Goal: Navigation & Orientation: Find specific page/section

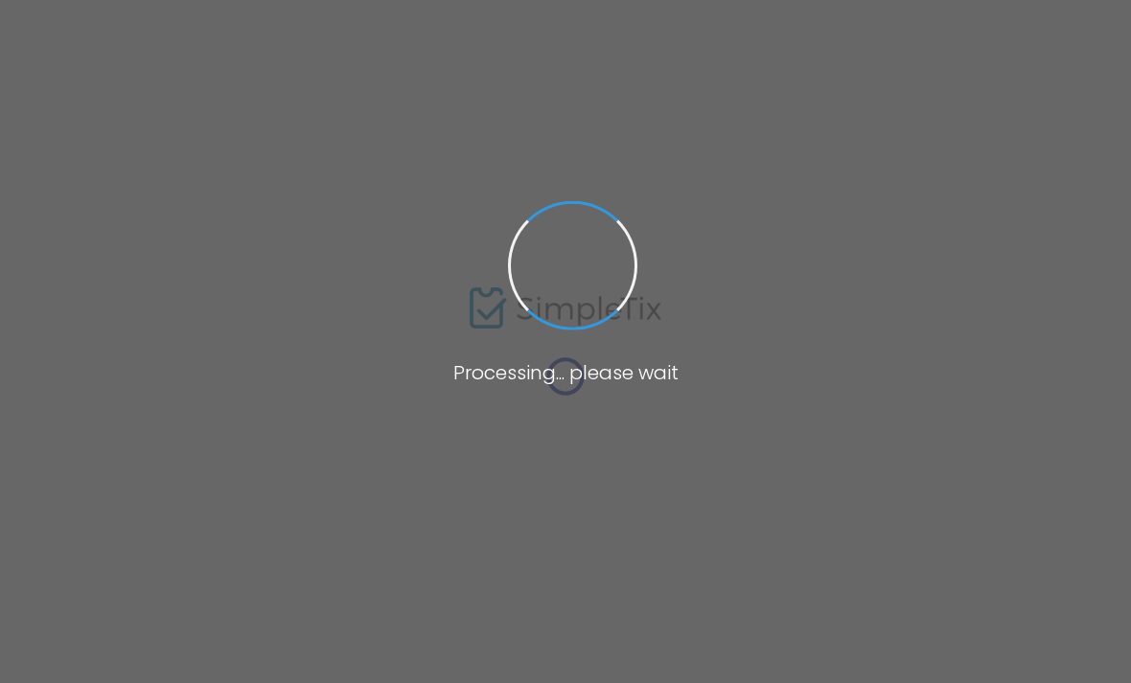
scroll to position [103, 0]
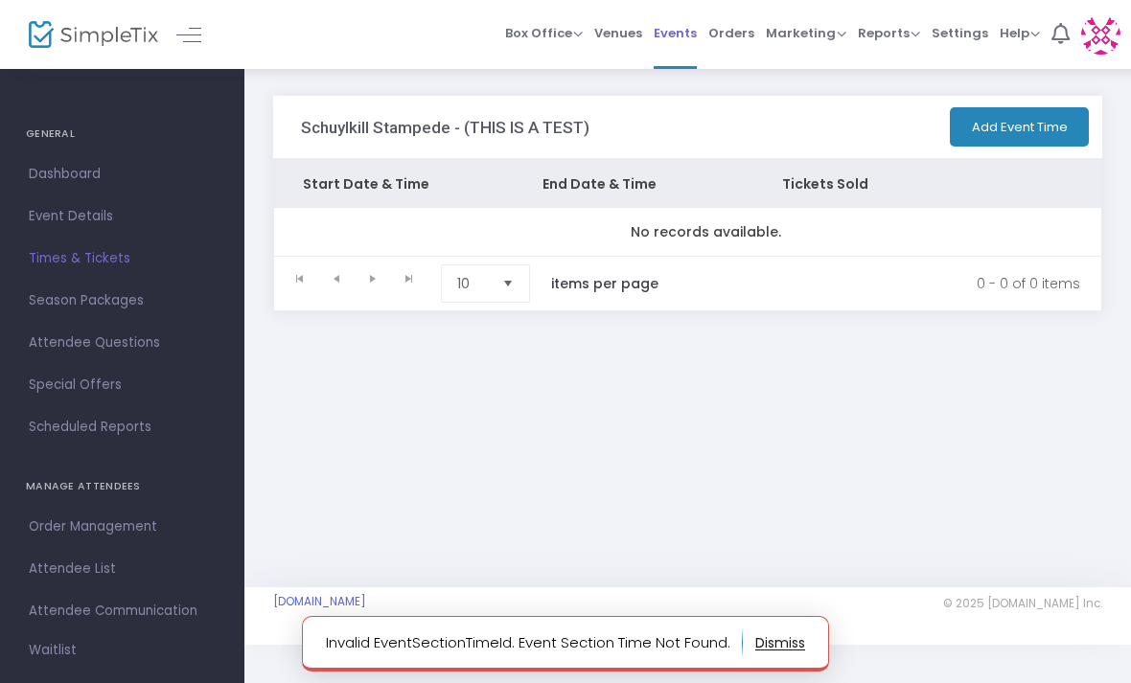
click at [670, 58] on link "Events" at bounding box center [675, 34] width 43 height 69
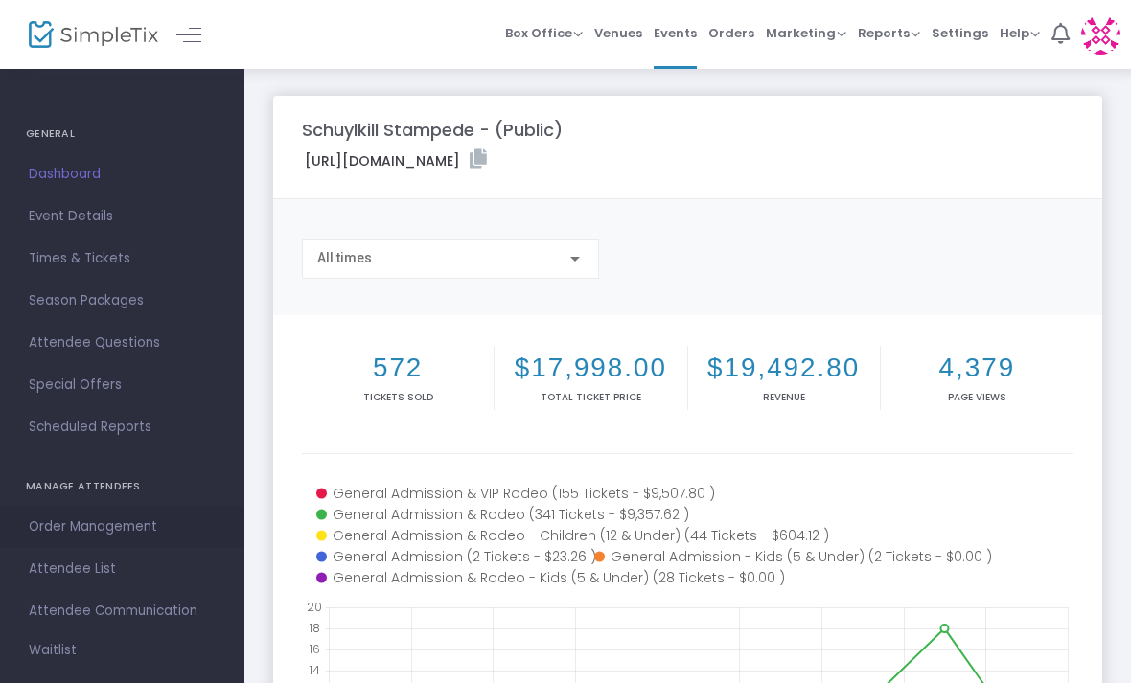
click at [123, 514] on link "Order Management" at bounding box center [122, 527] width 244 height 42
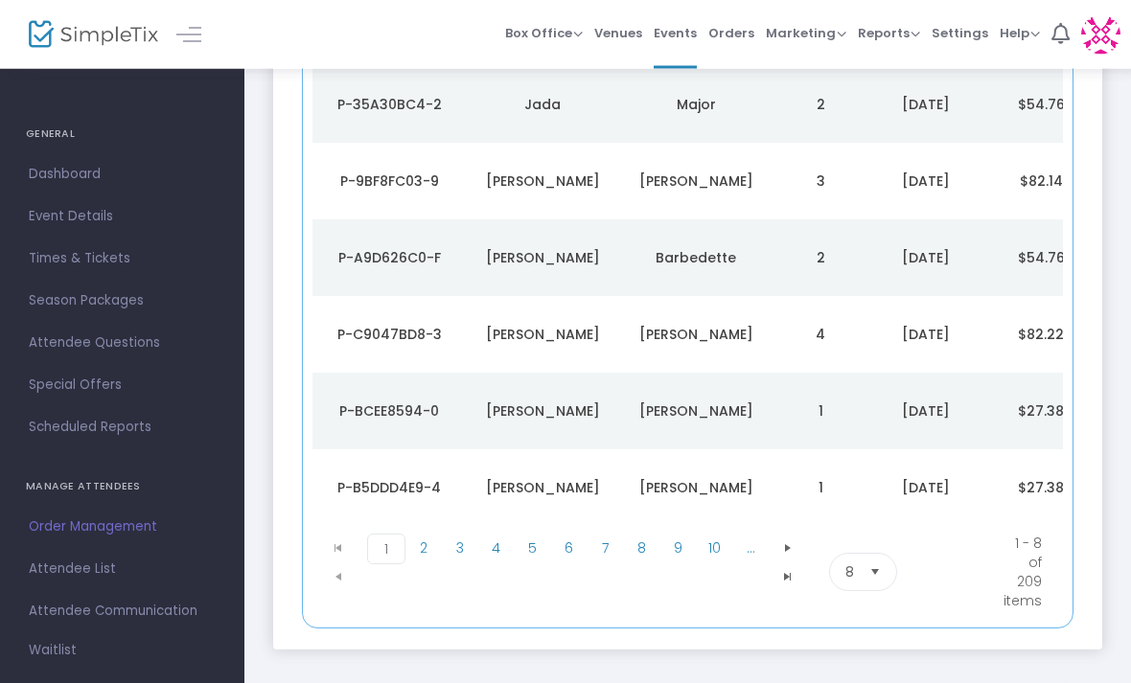
scroll to position [461, 0]
click at [854, 574] on span "8" at bounding box center [849, 572] width 9 height 19
click at [871, 682] on li "50" at bounding box center [864, 684] width 66 height 38
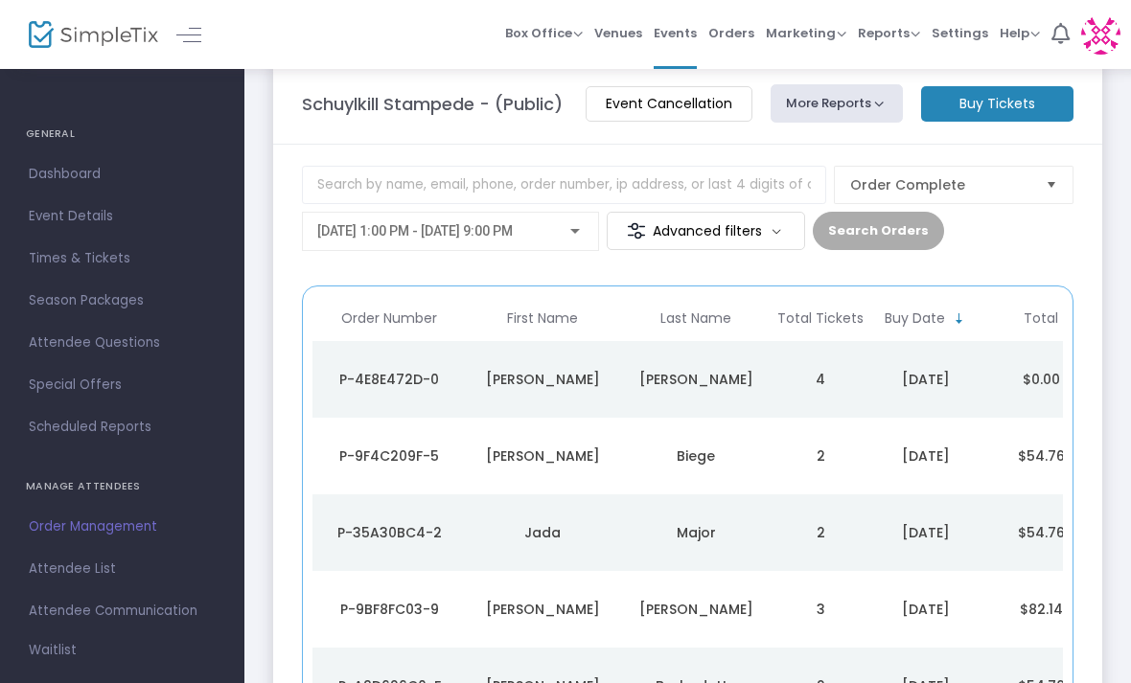
scroll to position [0, 0]
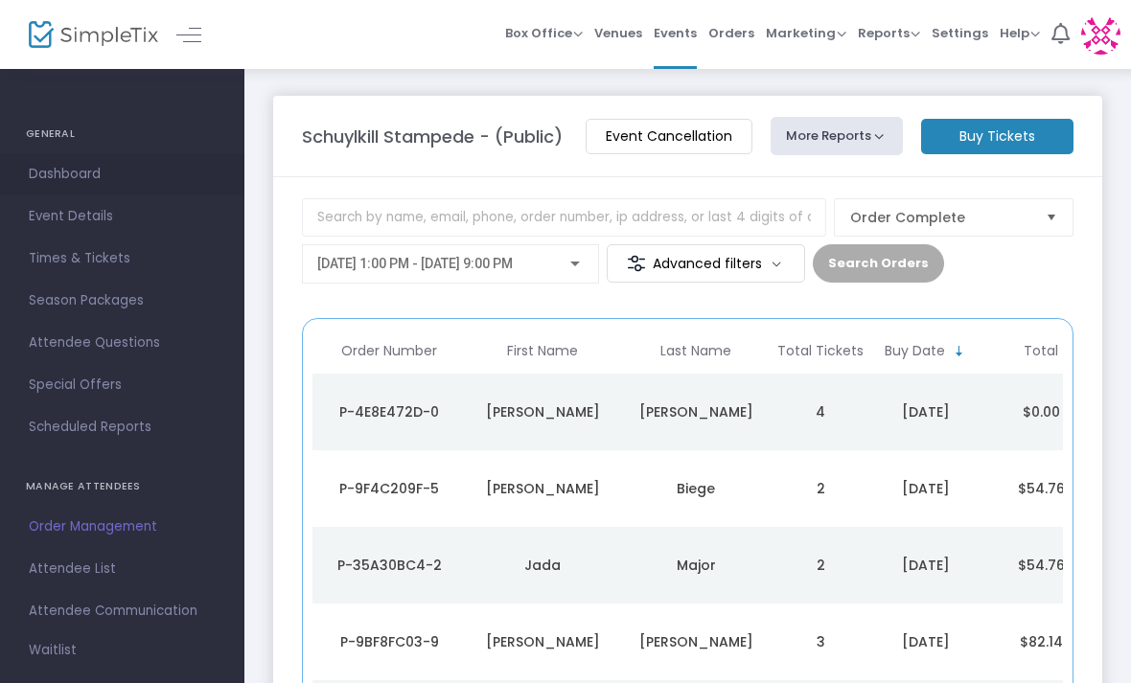
click at [51, 181] on span "Dashboard" at bounding box center [122, 174] width 187 height 25
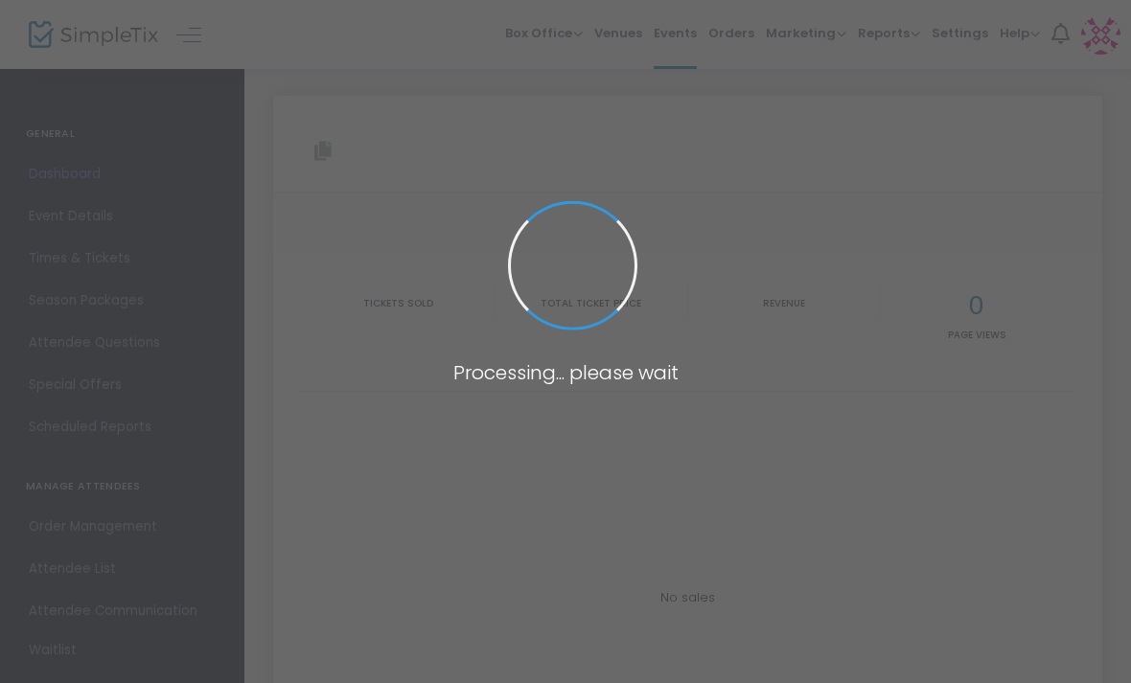
type input "https://www.simpletix.com/e/schuylkill-stampede-public-tickets-202778"
